Goal: Navigation & Orientation: Find specific page/section

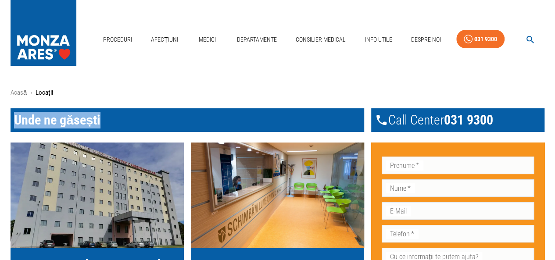
drag, startPoint x: 105, startPoint y: 120, endPoint x: 5, endPoint y: 126, distance: 99.8
click at [16, 118] on span "Unde ne găsești" at bounding box center [57, 119] width 87 height 15
drag, startPoint x: 12, startPoint y: 122, endPoint x: 112, endPoint y: 117, distance: 99.3
click at [112, 117] on h1 "Unde ne găsești" at bounding box center [188, 120] width 354 height 24
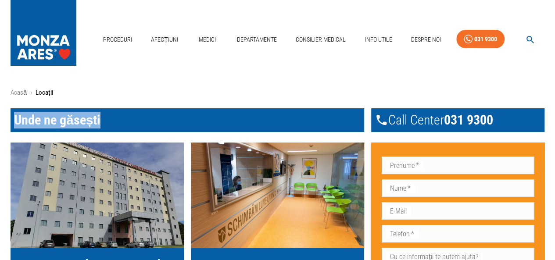
click at [104, 115] on h1 "Unde ne găsești" at bounding box center [188, 120] width 354 height 24
drag, startPoint x: 100, startPoint y: 122, endPoint x: 0, endPoint y: 125, distance: 100.2
click at [116, 112] on h1 "Unde ne găsești" at bounding box center [188, 120] width 354 height 24
click at [110, 123] on h1 "Unde ne găsești" at bounding box center [188, 120] width 354 height 24
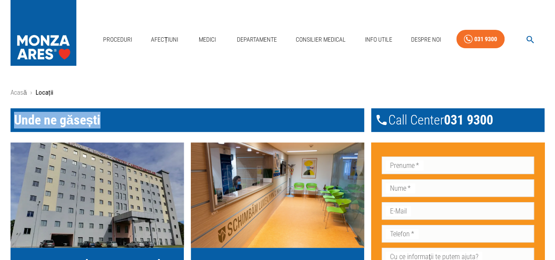
drag, startPoint x: 102, startPoint y: 124, endPoint x: 0, endPoint y: 135, distance: 102.4
click at [122, 115] on h1 "Unde ne găsești" at bounding box center [188, 120] width 354 height 24
drag, startPoint x: 113, startPoint y: 124, endPoint x: 8, endPoint y: 130, distance: 105.1
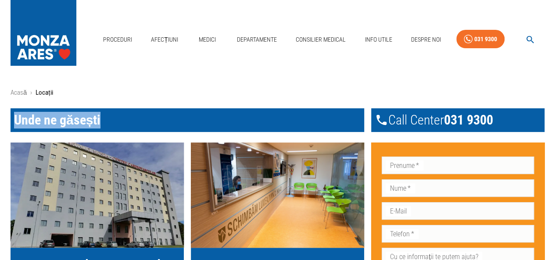
click at [83, 112] on h1 "Unde ne găsești" at bounding box center [188, 120] width 354 height 24
drag, startPoint x: 102, startPoint y: 121, endPoint x: 11, endPoint y: 127, distance: 90.7
click at [11, 127] on h1 "Unde ne găsești" at bounding box center [188, 120] width 354 height 24
click at [94, 122] on span "Unde ne găsești" at bounding box center [57, 119] width 87 height 15
click at [100, 119] on h1 "Unde ne găsești" at bounding box center [188, 120] width 354 height 24
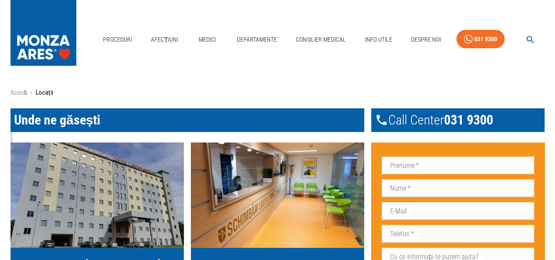
drag, startPoint x: 97, startPoint y: 121, endPoint x: 0, endPoint y: 133, distance: 98.2
click at [91, 117] on span "Unde ne găsești" at bounding box center [57, 119] width 87 height 15
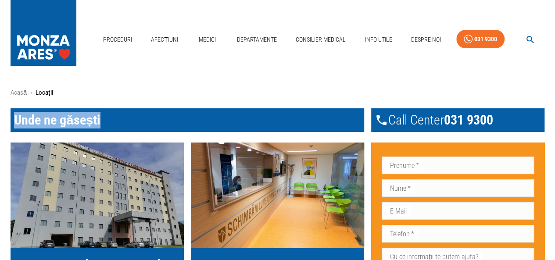
drag, startPoint x: 97, startPoint y: 119, endPoint x: 11, endPoint y: 130, distance: 87.5
click at [11, 130] on h1 "Unde ne găsești" at bounding box center [188, 120] width 354 height 24
click at [79, 127] on span "Unde ne găsești" at bounding box center [57, 119] width 87 height 15
